Goal: Task Accomplishment & Management: Use online tool/utility

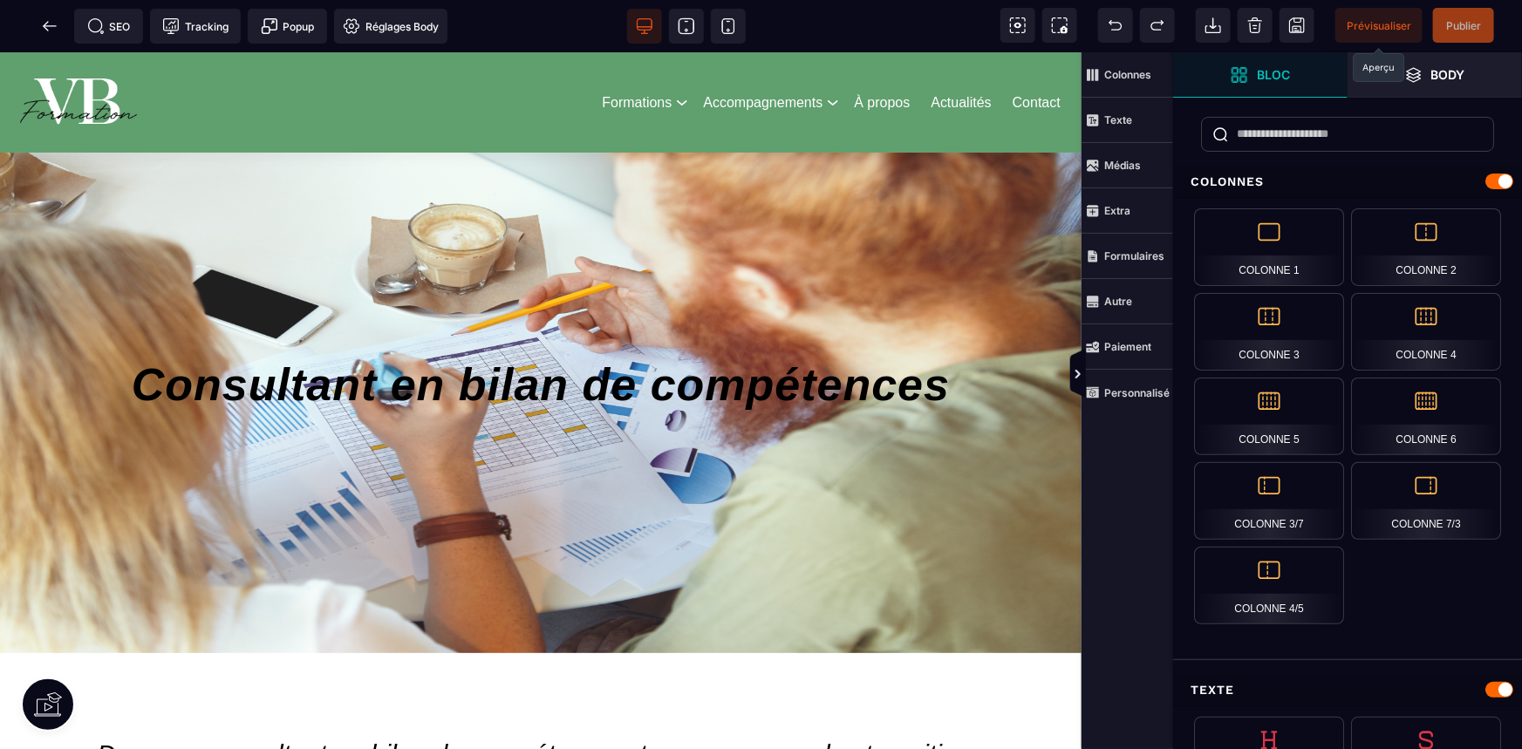
click at [1359, 21] on span "Prévisualiser" at bounding box center [1379, 25] width 65 height 13
click at [52, 27] on icon at bounding box center [49, 25] width 17 height 17
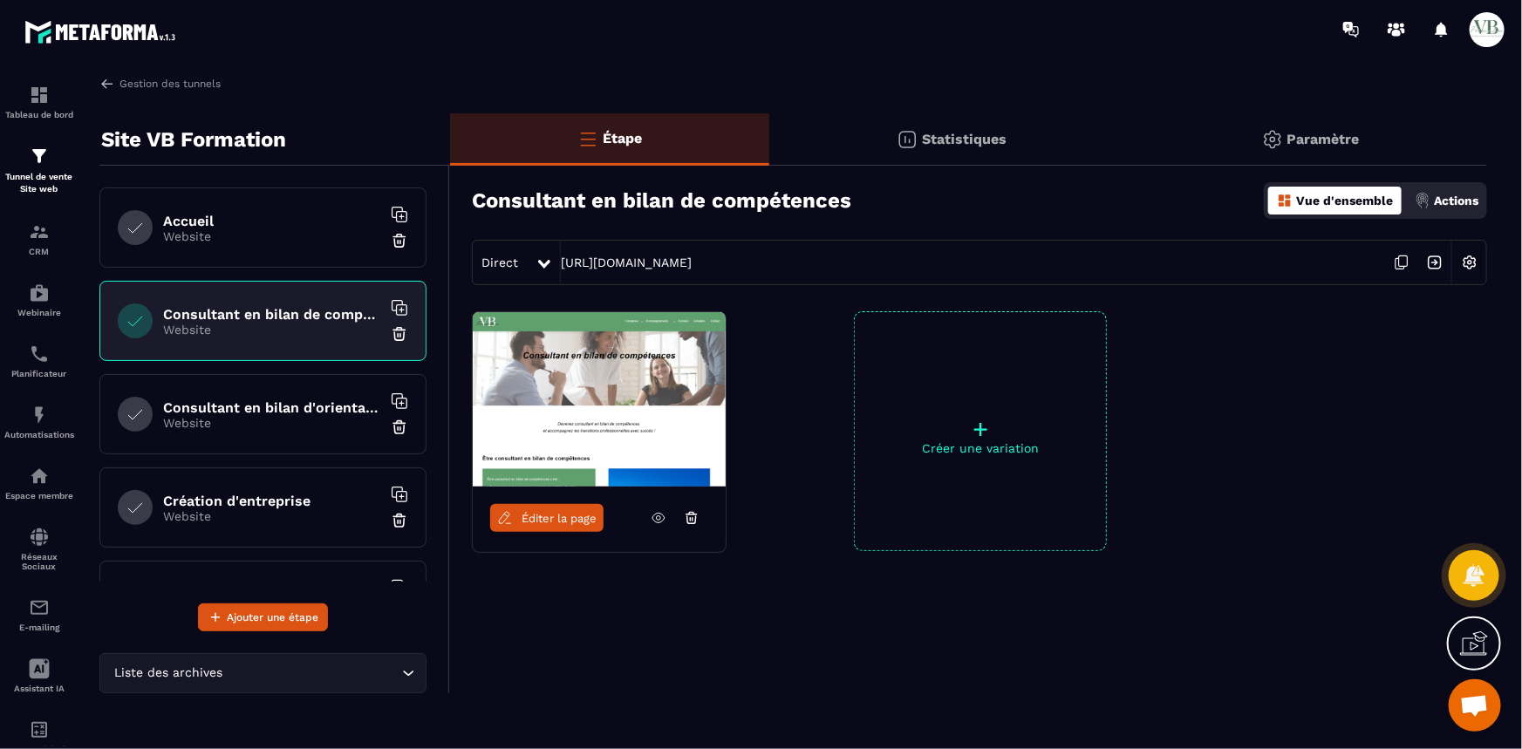
click at [181, 225] on h6 "Accueil" at bounding box center [272, 221] width 218 height 17
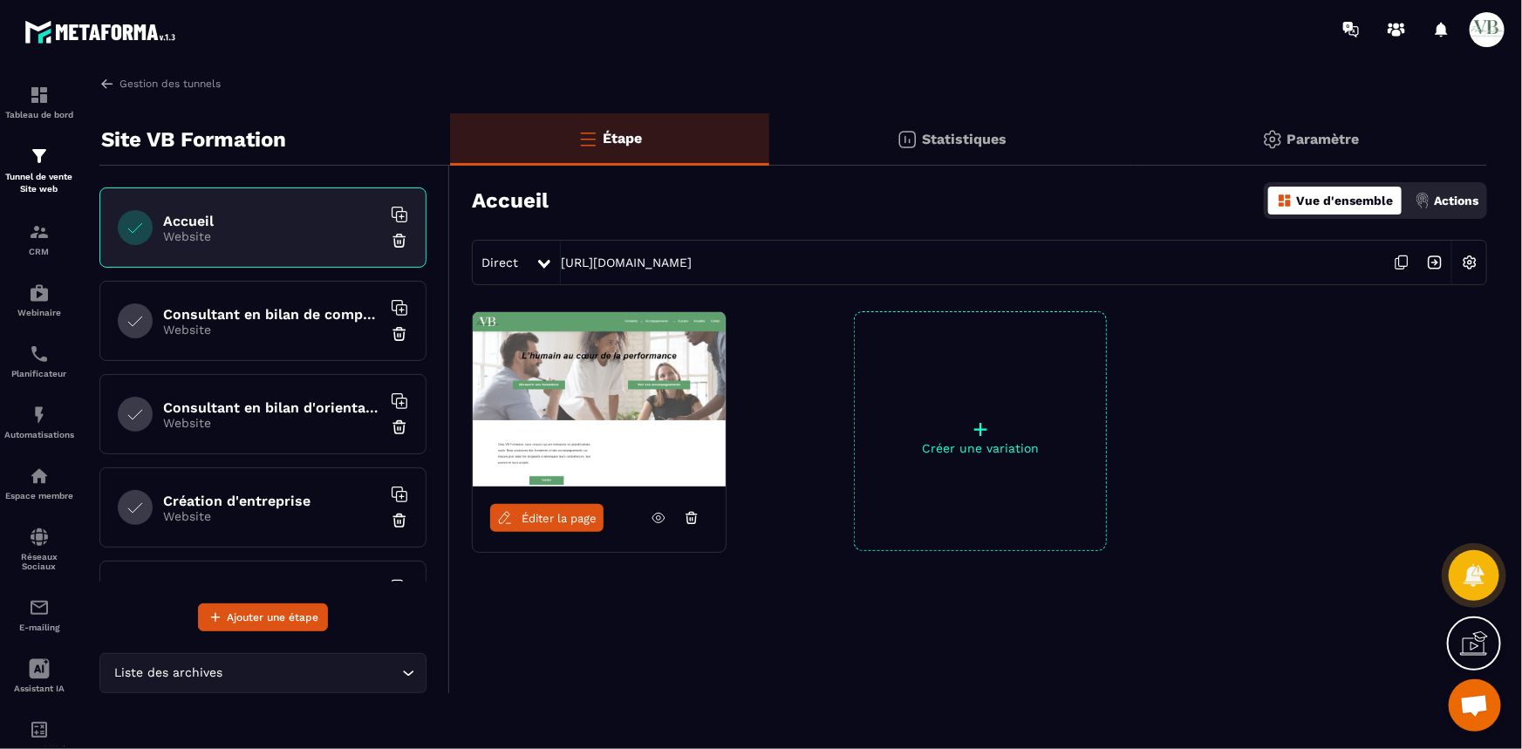
drag, startPoint x: 761, startPoint y: 262, endPoint x: 554, endPoint y: 268, distance: 206.8
click at [554, 268] on div "Direct [URL][DOMAIN_NAME]" at bounding box center [979, 262] width 1015 height 45
copy div "[URL][DOMAIN_NAME]"
click at [557, 506] on link "Éditer la page" at bounding box center [546, 518] width 113 height 28
